Goal: Task Accomplishment & Management: Manage account settings

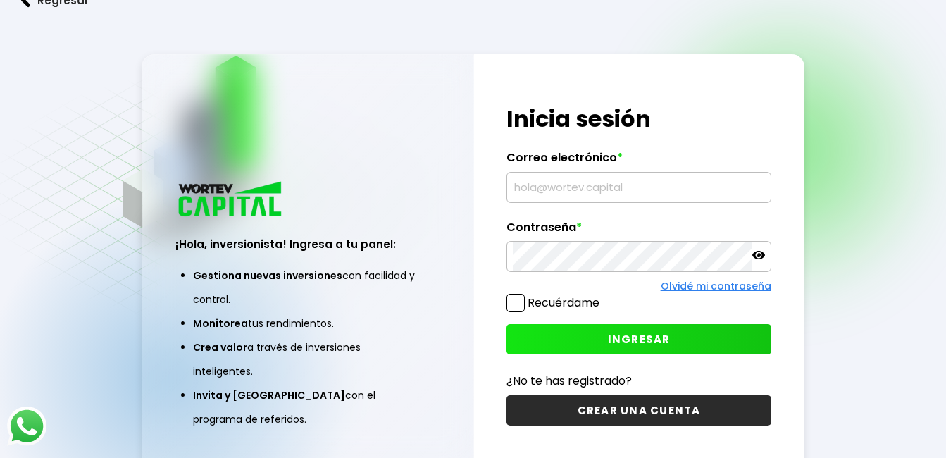
click at [544, 187] on input "text" at bounding box center [639, 188] width 252 height 30
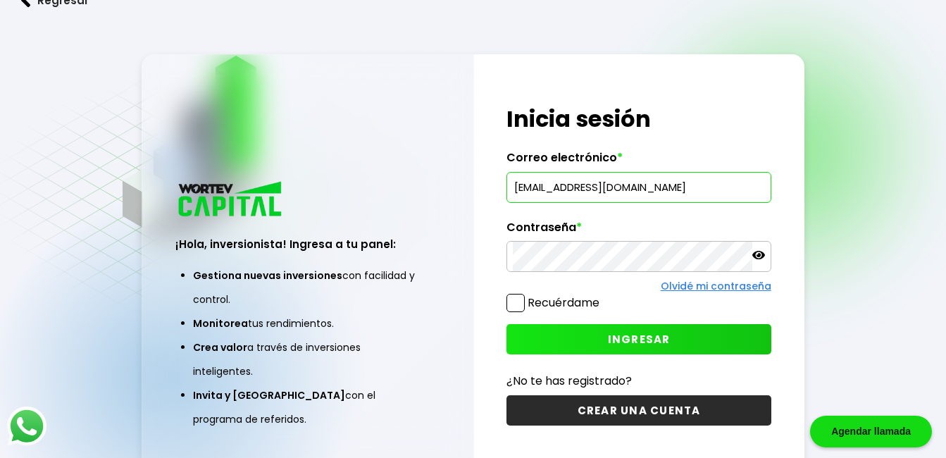
type input "[EMAIL_ADDRESS][DOMAIN_NAME]"
click at [858, 275] on div "Regresar ¡Hola, inversionista! Ingresa a tu panel: Gestiona nuevas inversiones …" at bounding box center [473, 264] width 946 height 528
click at [695, 330] on button "INGRESAR" at bounding box center [639, 339] width 264 height 30
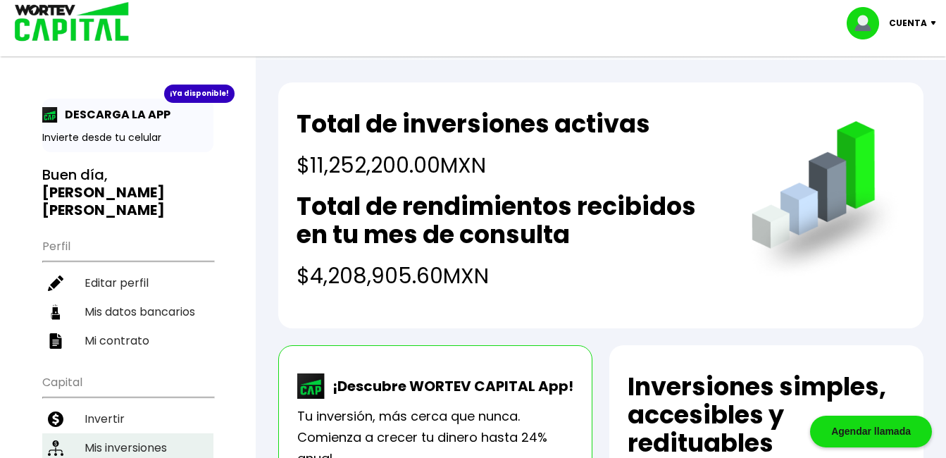
click at [142, 433] on li "Mis inversiones" at bounding box center [127, 447] width 171 height 29
